Goal: Transaction & Acquisition: Purchase product/service

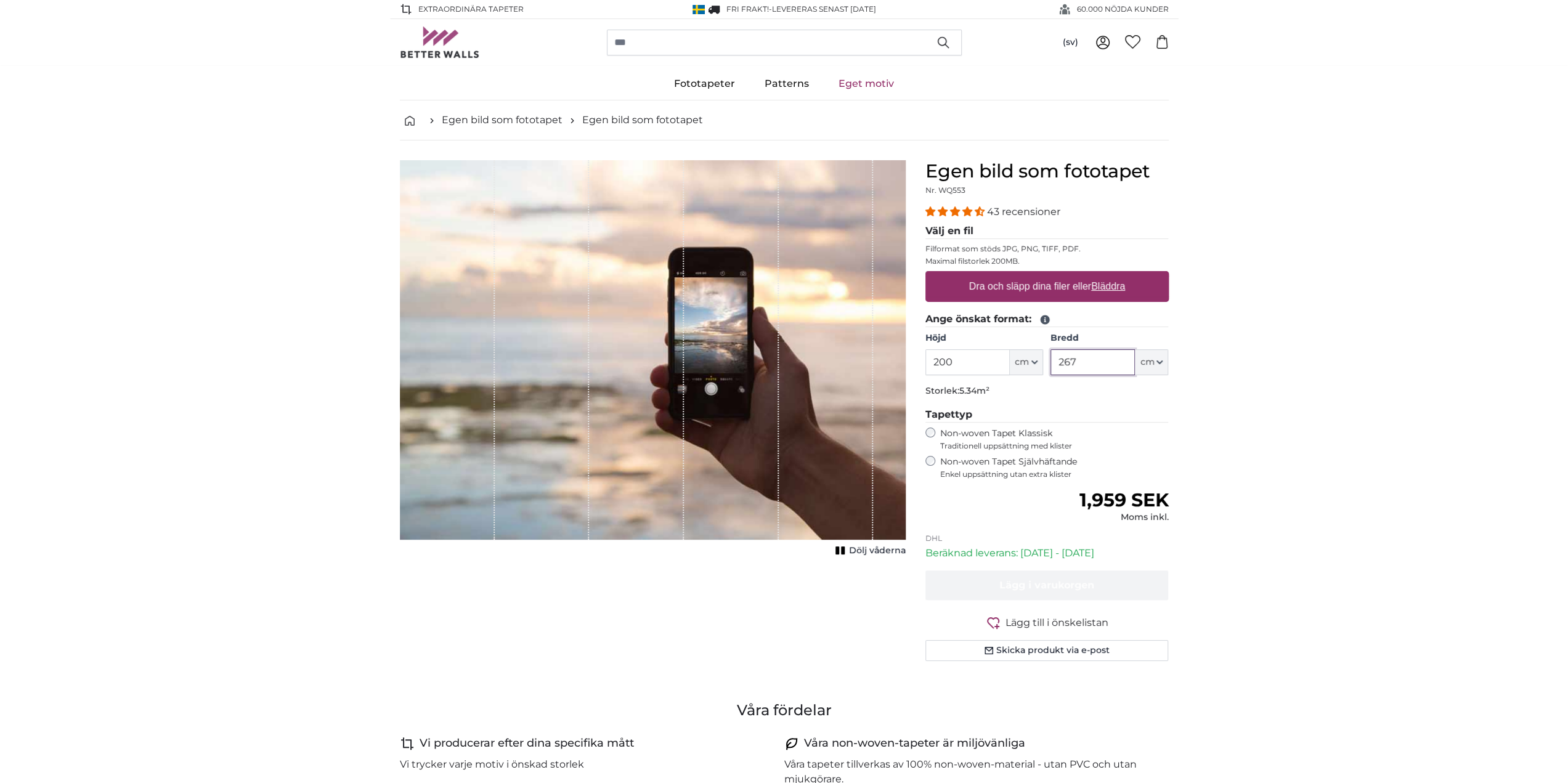
click at [1109, 359] on input "267" at bounding box center [1093, 363] width 85 height 26
type input "110"
click at [980, 358] on input "200" at bounding box center [968, 363] width 85 height 26
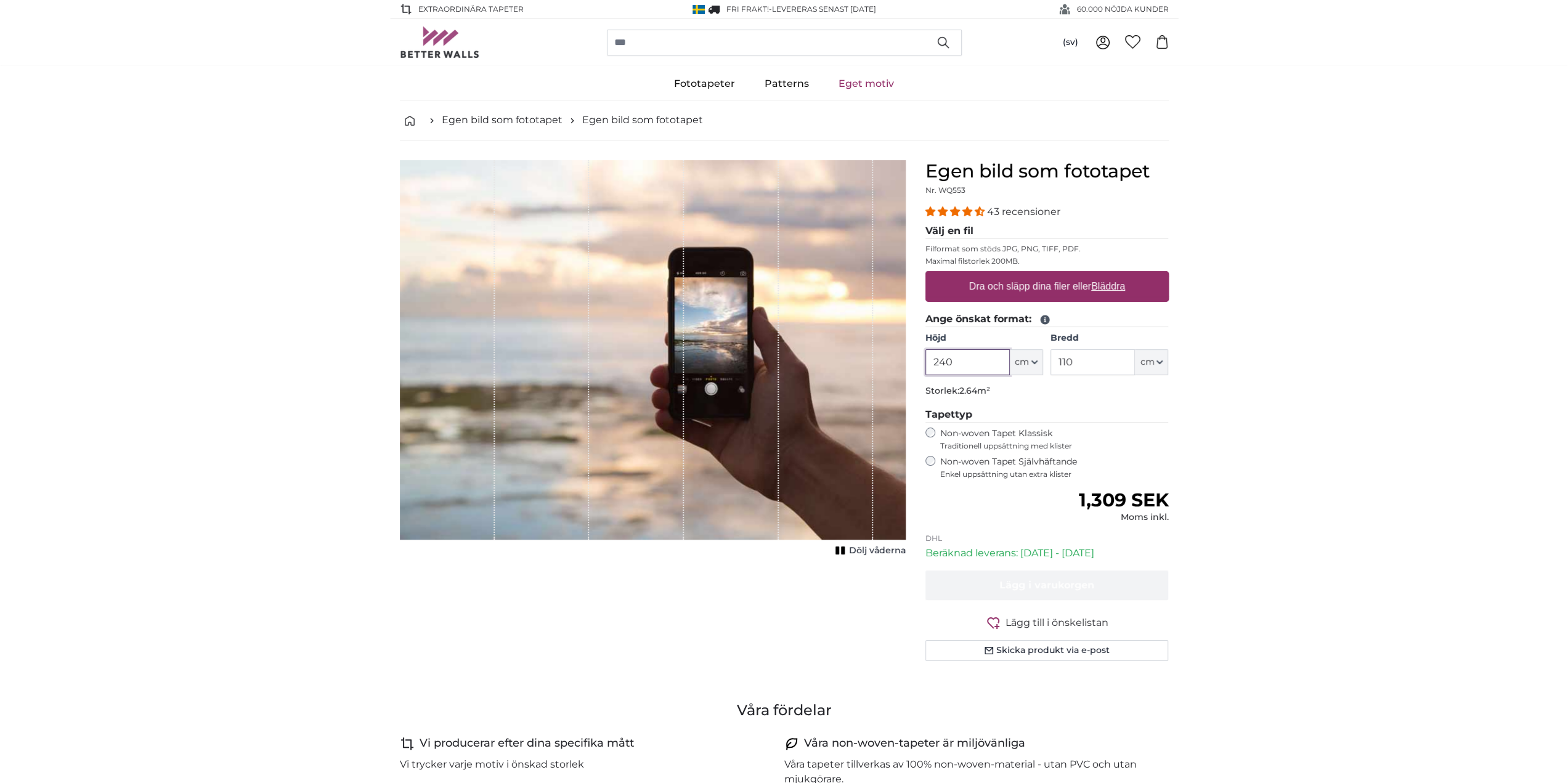
type input "240"
click at [1116, 288] on u "Bläddra" at bounding box center [1109, 286] width 34 height 10
click at [1116, 275] on input "Dra och släpp dina filer eller Bläddra" at bounding box center [1047, 273] width 243 height 3
type input "**********"
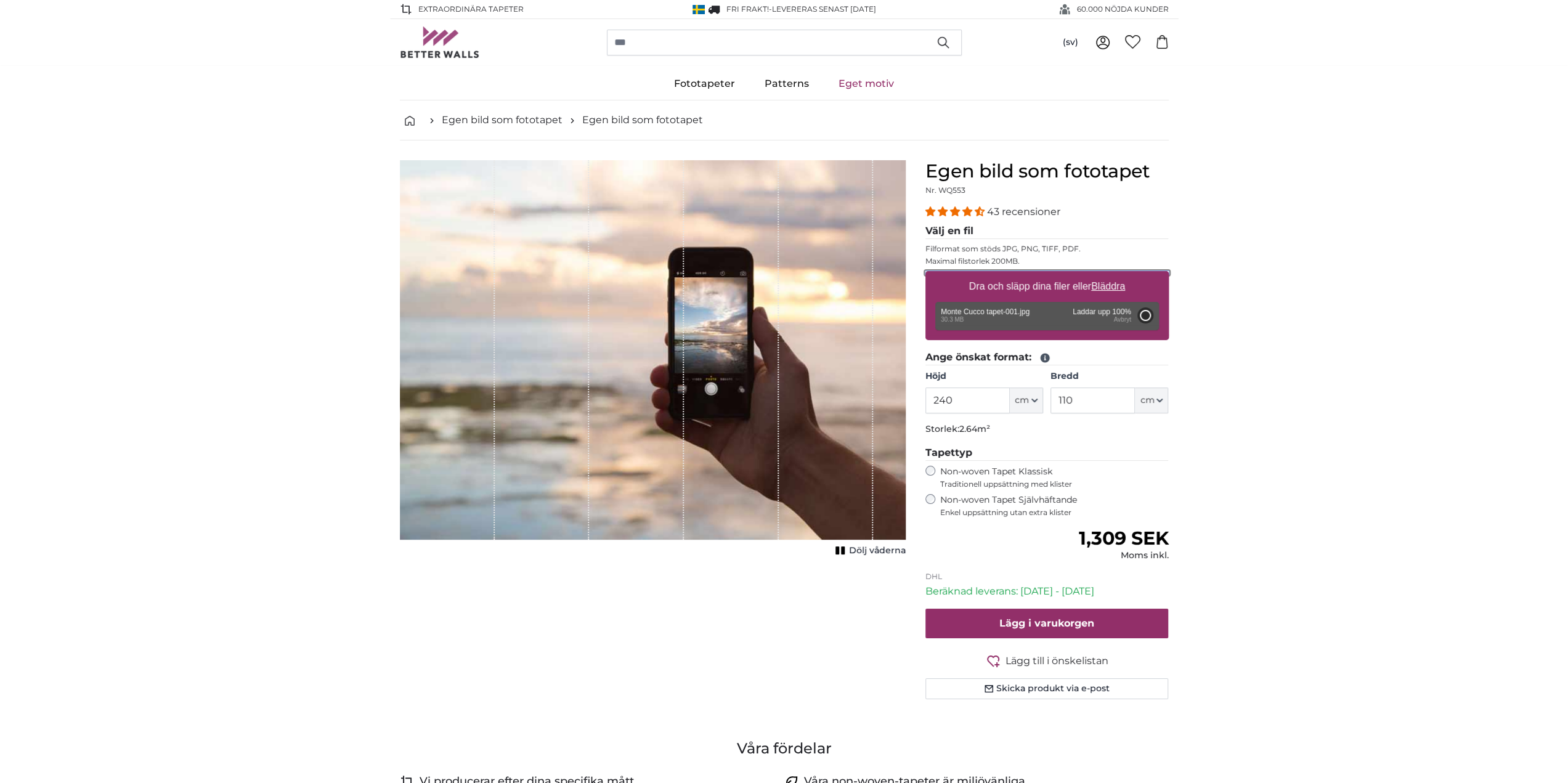
type input "200"
type input "92"
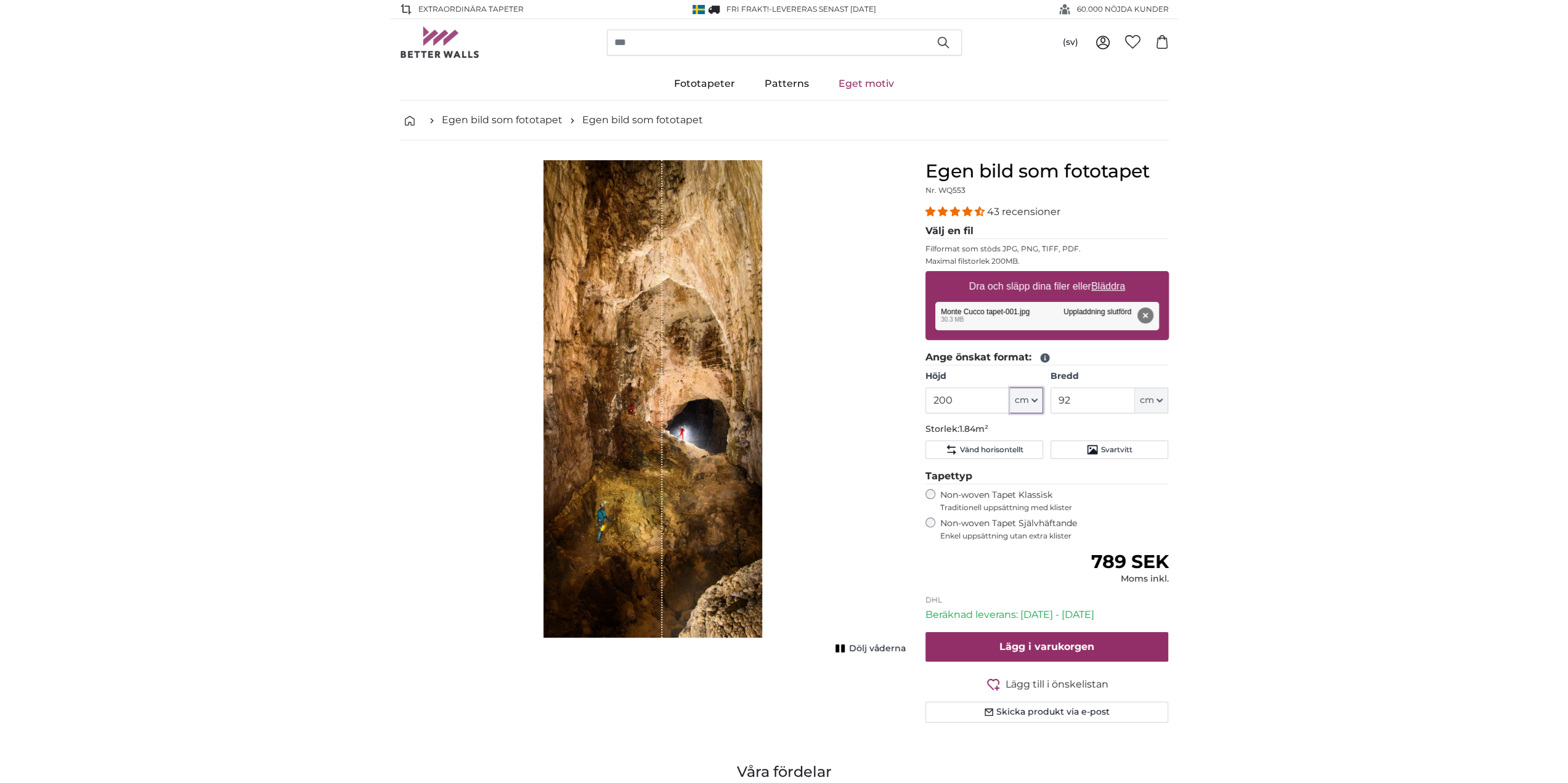
click at [1028, 404] on span "cm" at bounding box center [1022, 400] width 14 height 12
click at [973, 401] on input "200" at bounding box center [968, 401] width 85 height 26
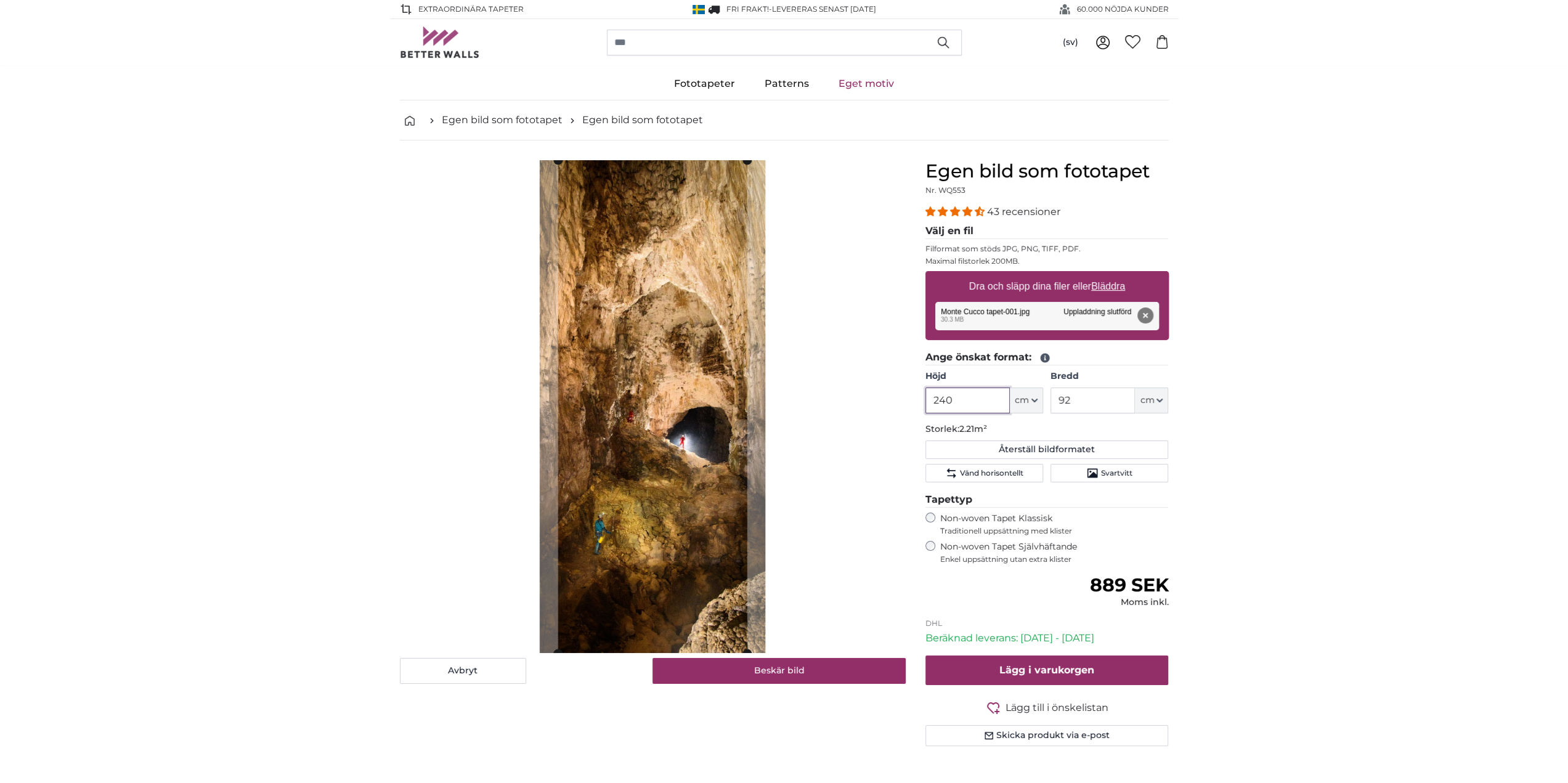
type input "240"
type input "110"
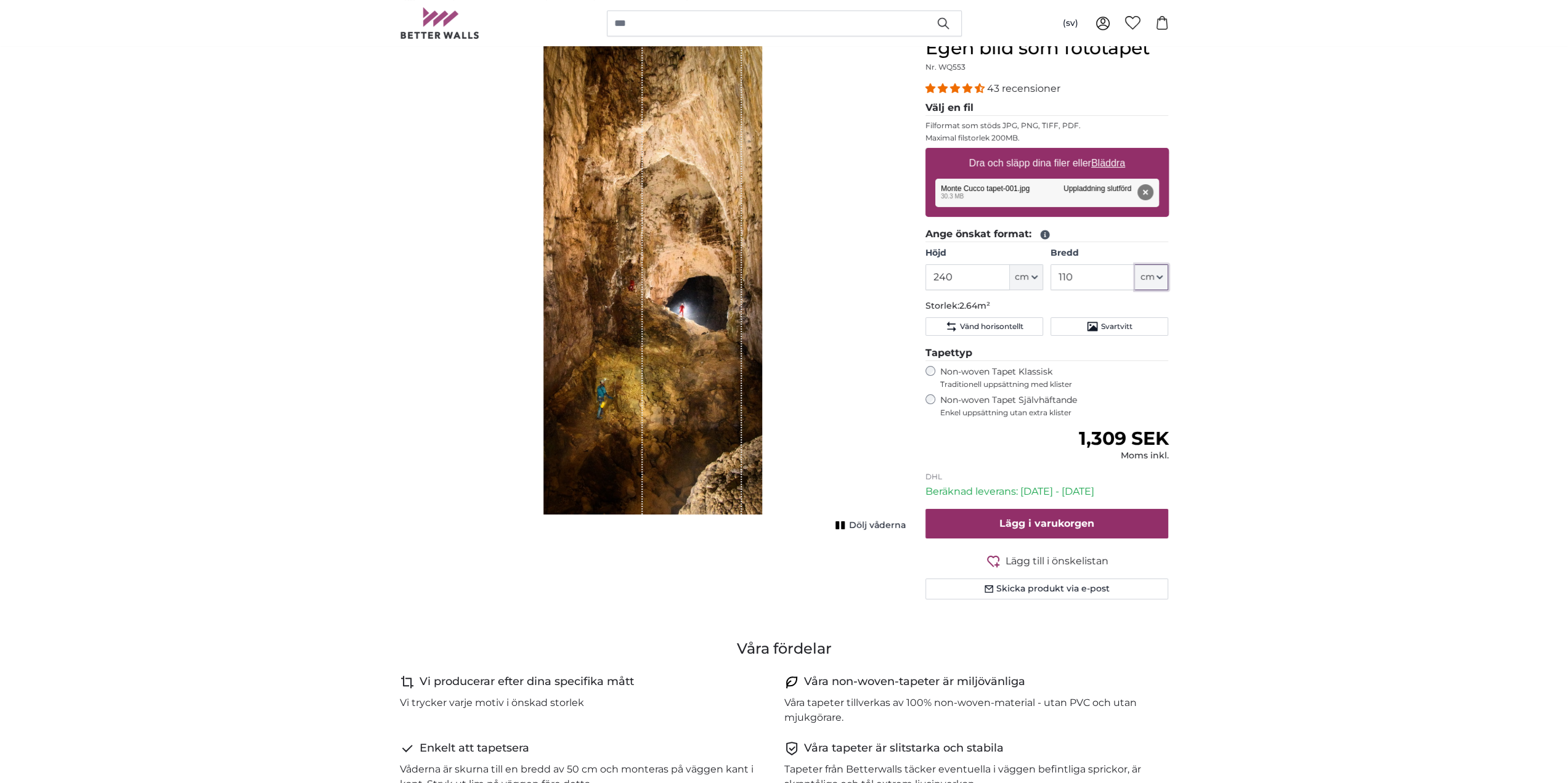
scroll to position [247, 0]
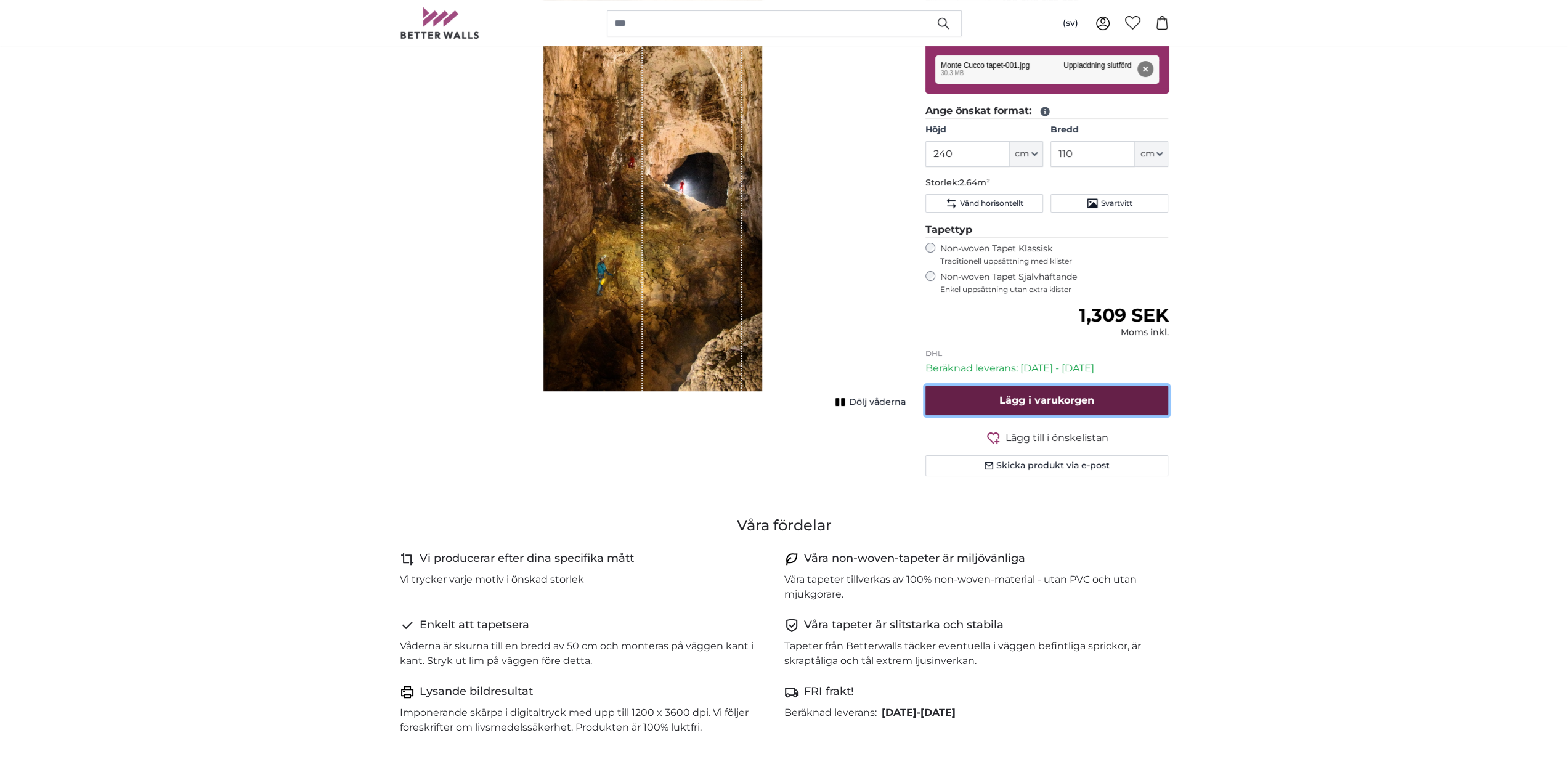
click at [1070, 408] on button "Lägg i varukorgen" at bounding box center [1047, 400] width 243 height 29
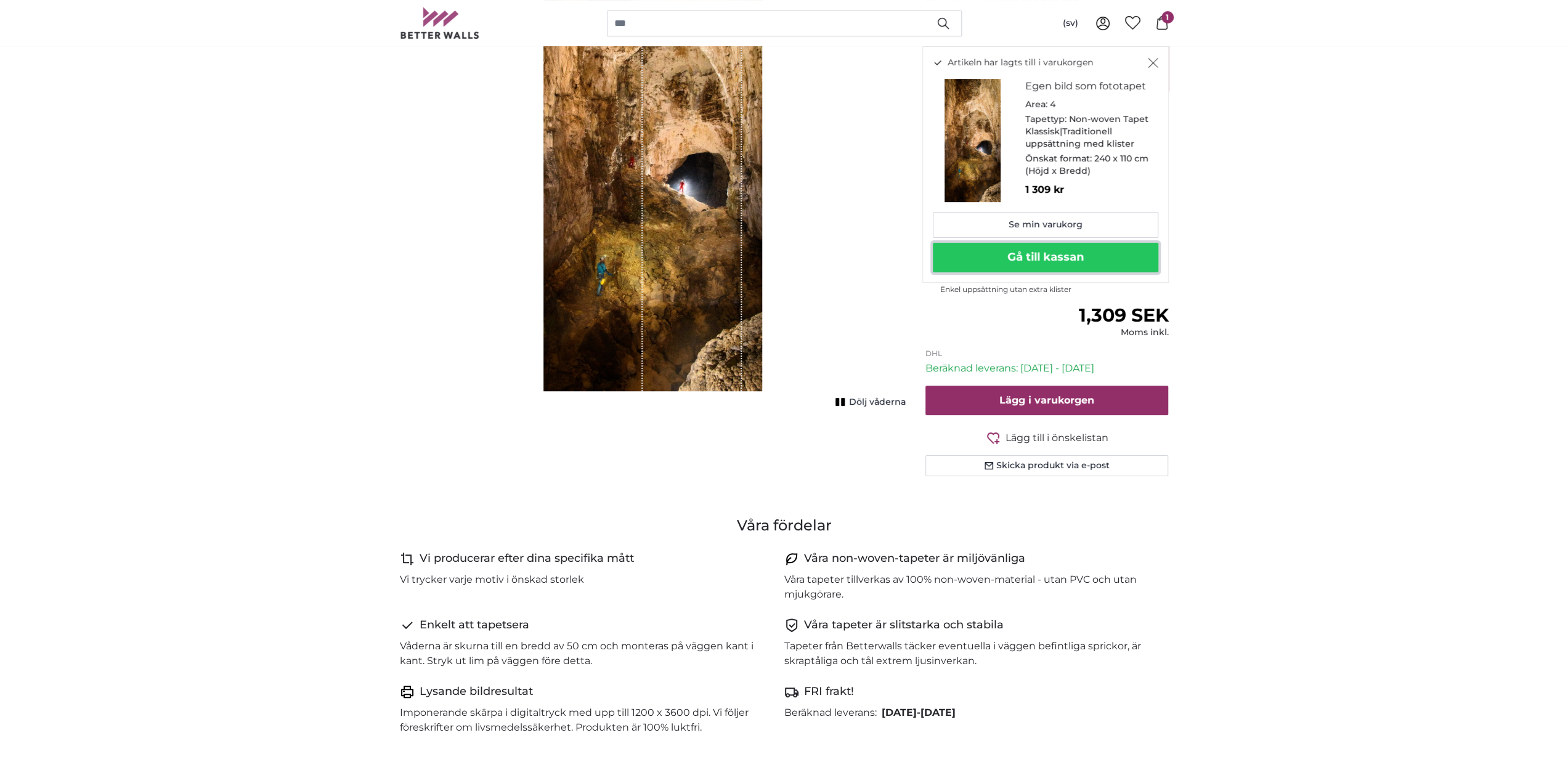
click at [1049, 257] on button "Gå till kassan" at bounding box center [1046, 257] width 226 height 29
